Goal: Information Seeking & Learning: Learn about a topic

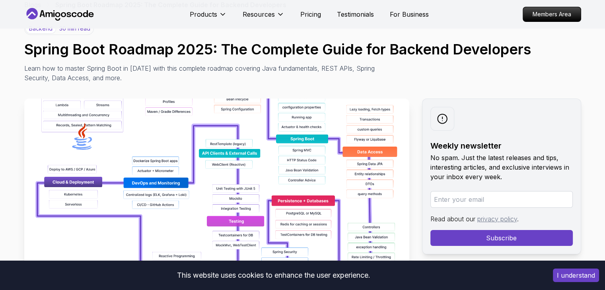
scroll to position [80, 0]
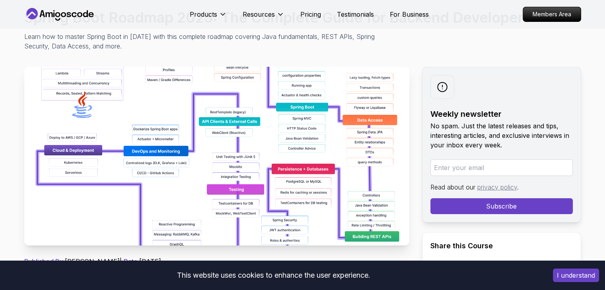
click at [226, 135] on img at bounding box center [216, 156] width 385 height 179
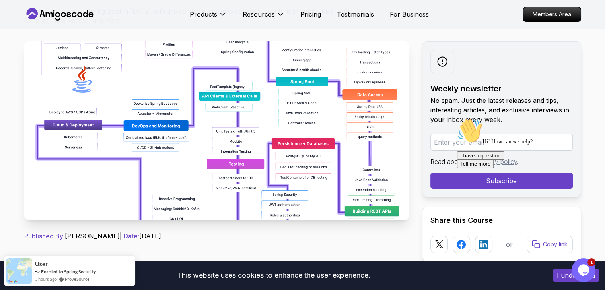
scroll to position [119, 0]
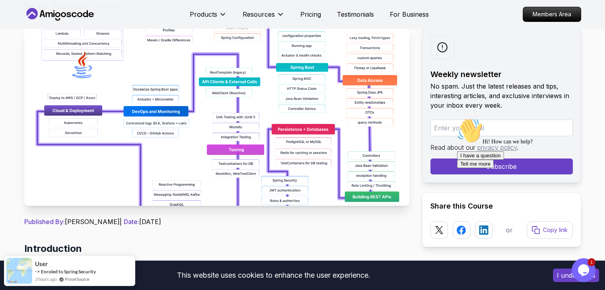
click at [452, 132] on input "email" at bounding box center [501, 128] width 142 height 17
type input "[EMAIL_ADDRESS][DOMAIN_NAME]"
click at [484, 166] on div "Hi! How can we help? I have a question Tell me more" at bounding box center [528, 143] width 143 height 50
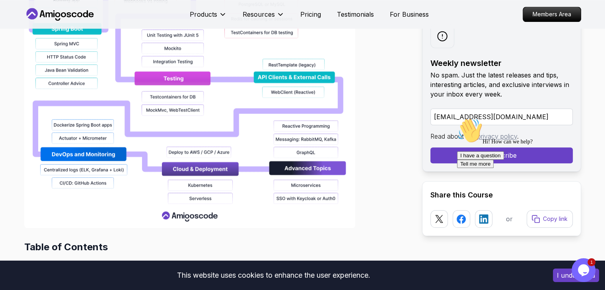
scroll to position [756, 0]
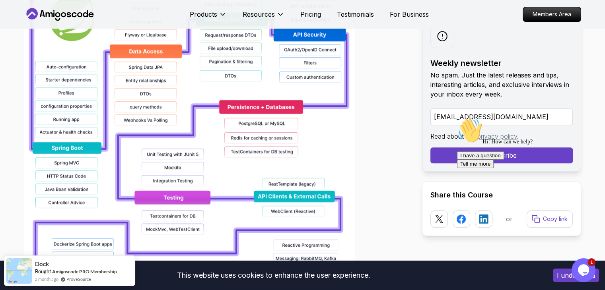
click at [180, 142] on img at bounding box center [189, 92] width 331 height 509
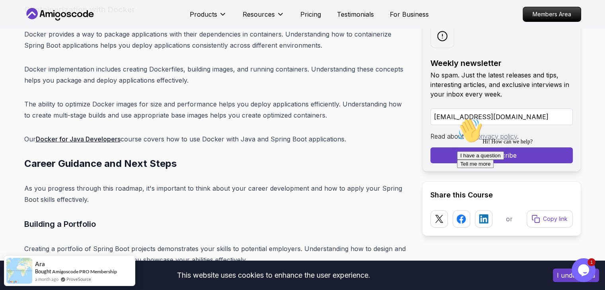
scroll to position [9019, 0]
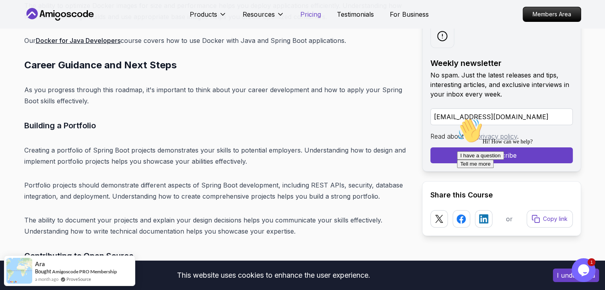
click at [310, 17] on p "Pricing" at bounding box center [310, 15] width 21 height 10
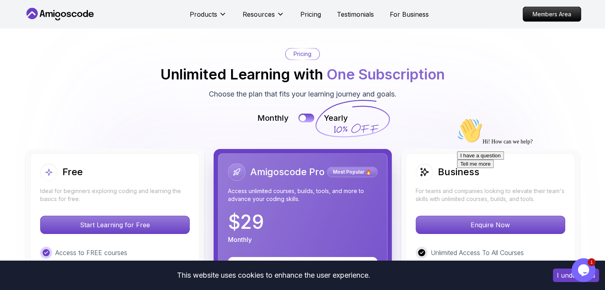
scroll to position [1821, 0]
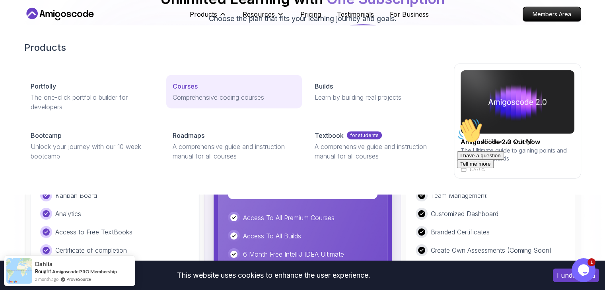
click at [195, 84] on p "Courses" at bounding box center [185, 87] width 25 height 10
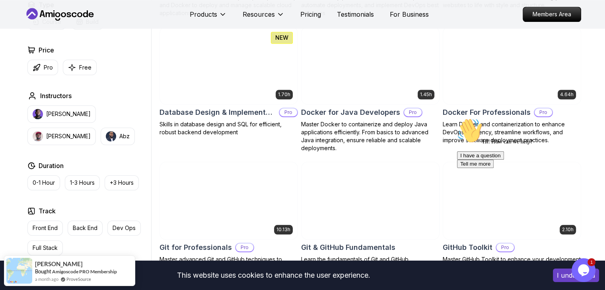
scroll to position [835, 0]
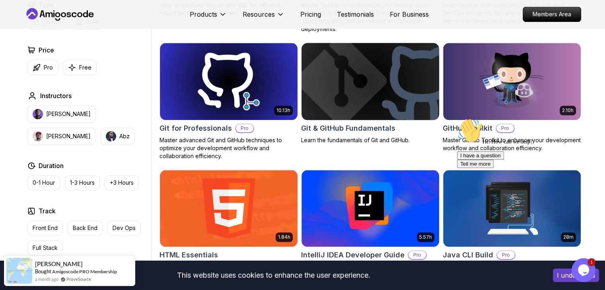
click at [356, 82] on img at bounding box center [370, 81] width 144 height 81
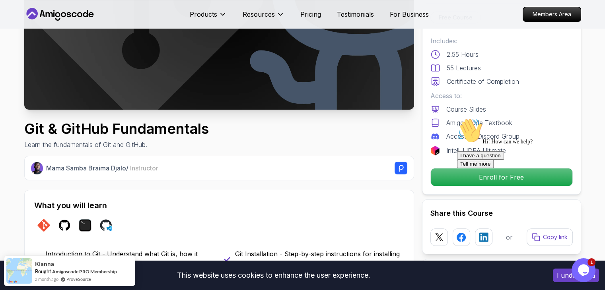
scroll to position [159, 0]
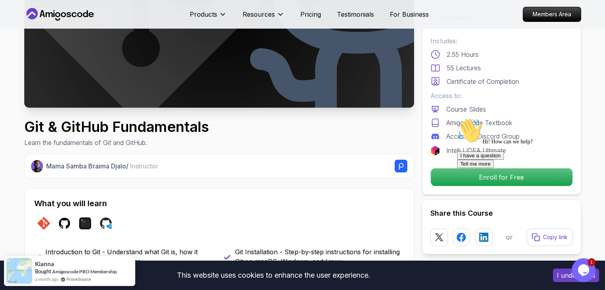
click at [463, 118] on div at bounding box center [528, 118] width 143 height 0
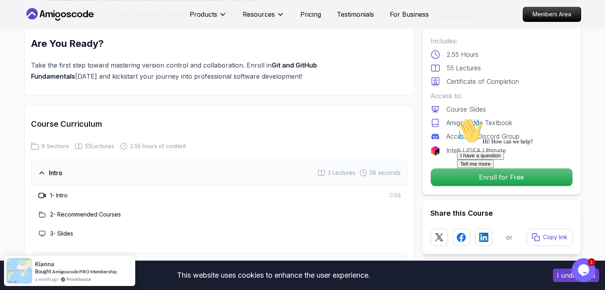
scroll to position [995, 0]
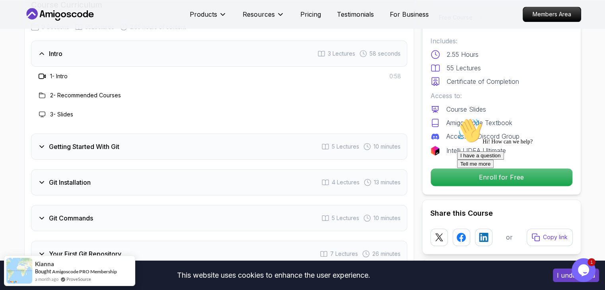
click at [65, 75] on h3 "1 - Intro" at bounding box center [59, 76] width 18 height 8
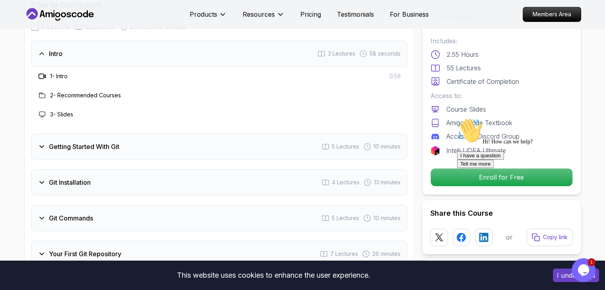
click at [43, 75] on icon at bounding box center [42, 76] width 8 height 8
click at [57, 142] on h3 "Getting Started With Git" at bounding box center [84, 147] width 70 height 10
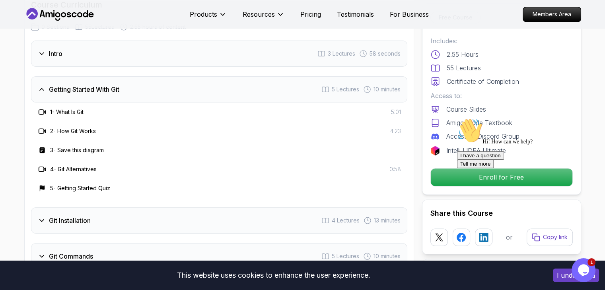
click at [71, 132] on h3 "2 - How Git Works" at bounding box center [73, 131] width 46 height 8
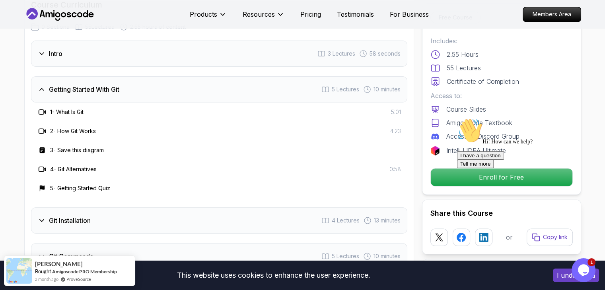
click at [43, 131] on icon at bounding box center [42, 131] width 8 height 8
click at [503, 118] on div at bounding box center [528, 118] width 143 height 0
